Goal: Information Seeking & Learning: Learn about a topic

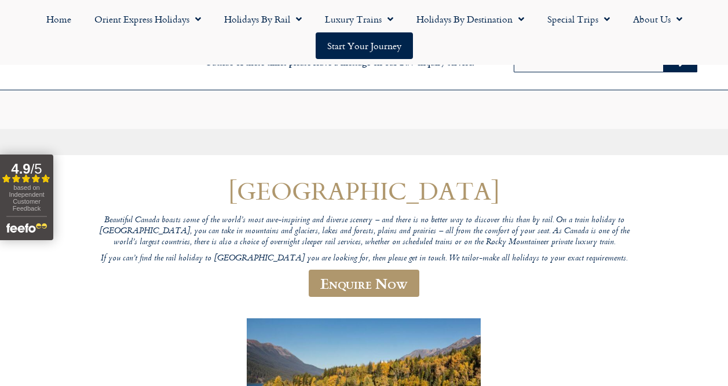
scroll to position [290, 0]
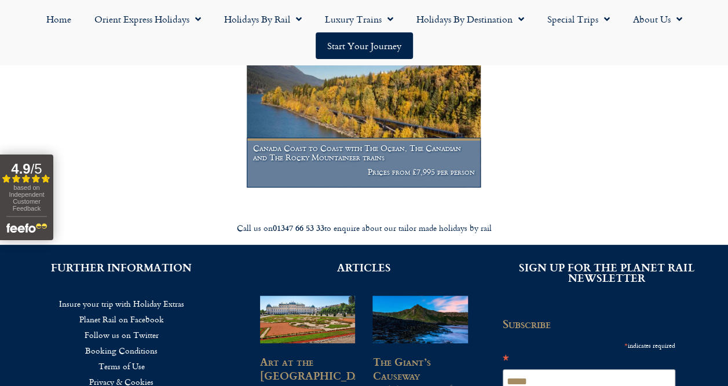
click at [359, 156] on h1 "Canada Coast to Coast with The Ocean, The Canadian and The Rocky Mountaineer tr…" at bounding box center [364, 153] width 222 height 19
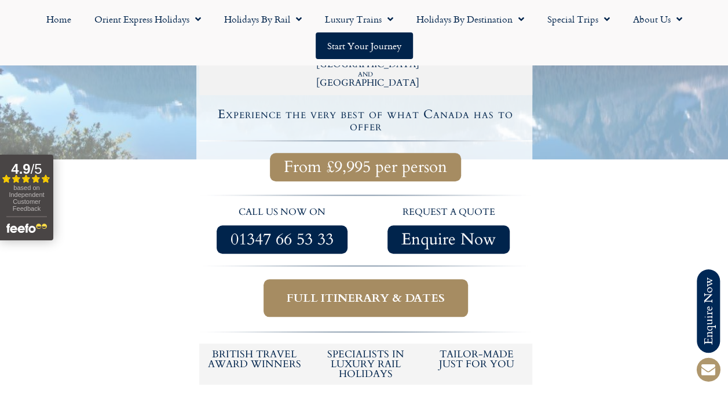
scroll to position [463, 0]
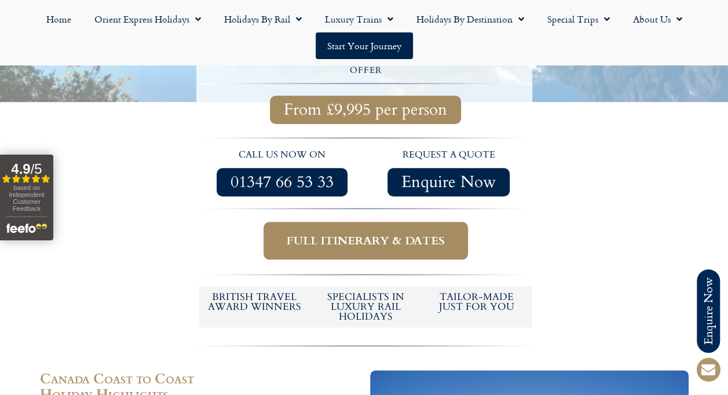
click at [331, 233] on span "Full itinerary & dates" at bounding box center [366, 240] width 158 height 14
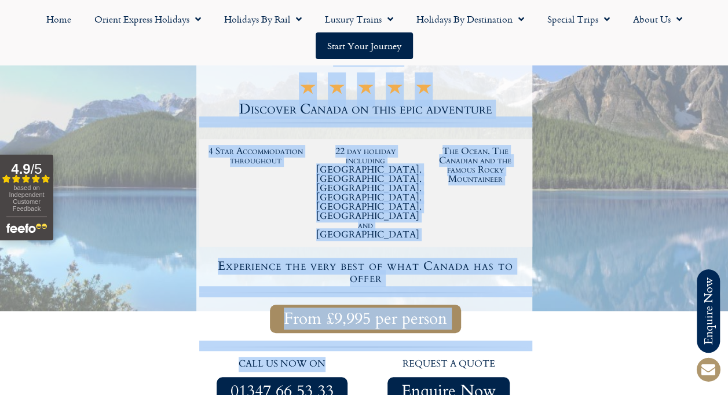
scroll to position [290, 0]
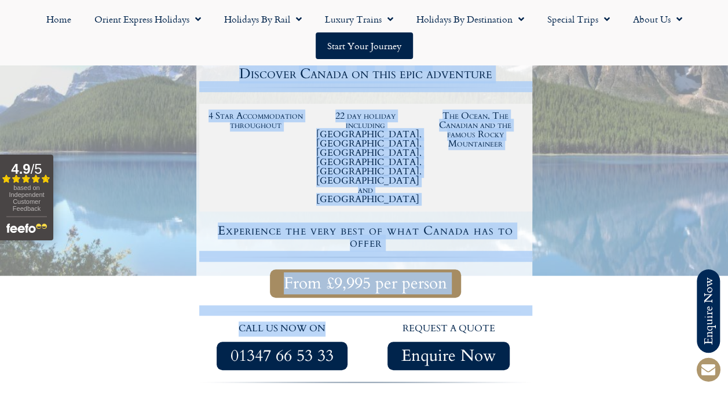
drag, startPoint x: 206, startPoint y: 169, endPoint x: 330, endPoint y: 266, distance: 157.6
click at [330, 266] on div "Diverse [GEOGRAPHIC_DATA] Canada Coast to Coast with The Ocean, The Canadian an…" at bounding box center [364, 202] width 336 height 598
copy div "Canada Coast to Coast with The Ocean, The Canadian and The Rocky Mountaineer tr…"
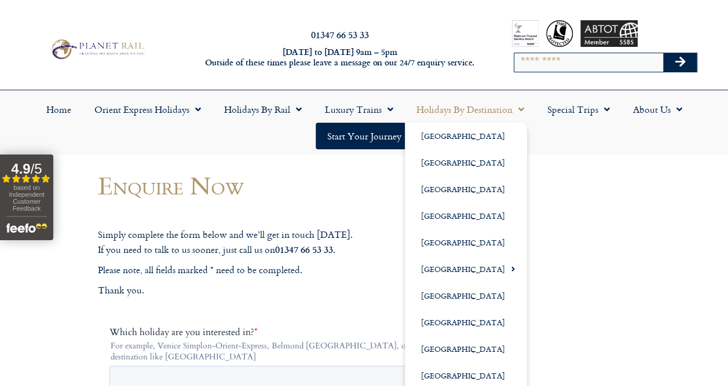
click at [521, 108] on span "Menu" at bounding box center [519, 109] width 12 height 21
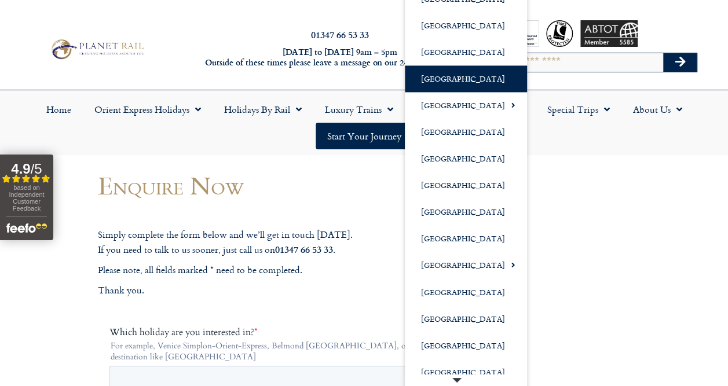
click at [446, 79] on link "[GEOGRAPHIC_DATA]" at bounding box center [466, 78] width 122 height 27
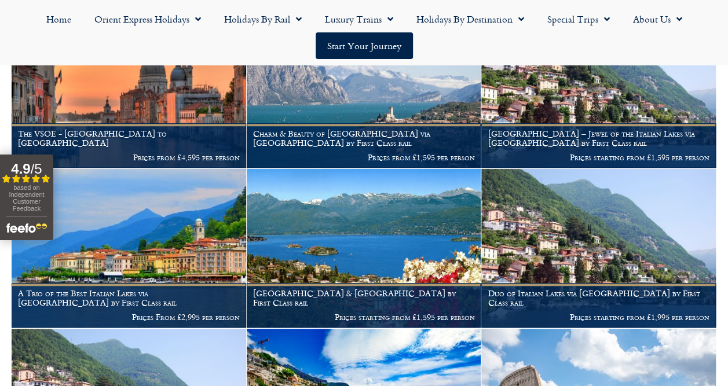
scroll to position [406, 0]
